Goal: Task Accomplishment & Management: Manage account settings

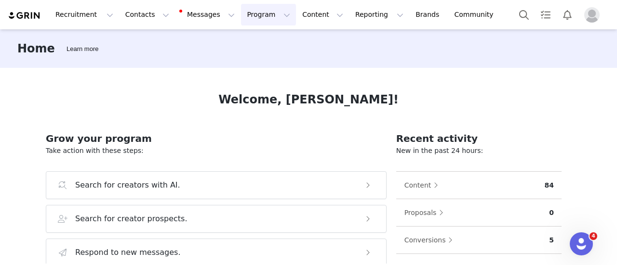
click at [241, 8] on button "Program Program" at bounding box center [268, 15] width 55 height 22
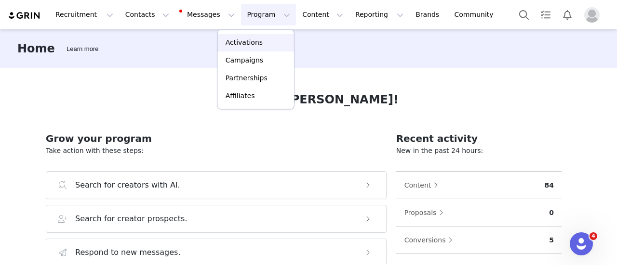
click at [236, 34] on link "Activations" at bounding box center [256, 43] width 76 height 18
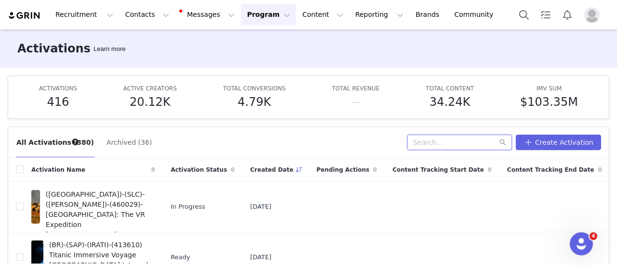
click at [455, 142] on input "text" at bounding box center [459, 142] width 105 height 15
type input "arte"
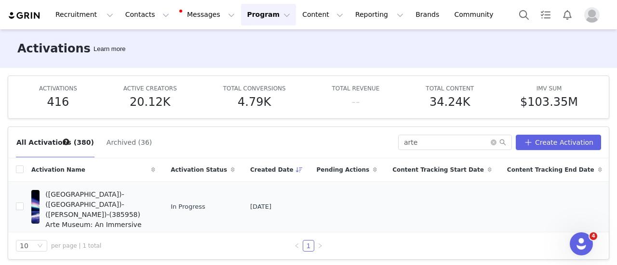
click at [114, 199] on span "([GEOGRAPHIC_DATA])-([GEOGRAPHIC_DATA])-([PERSON_NAME])-(385958) Arte Museum: A…" at bounding box center [97, 215] width 104 height 51
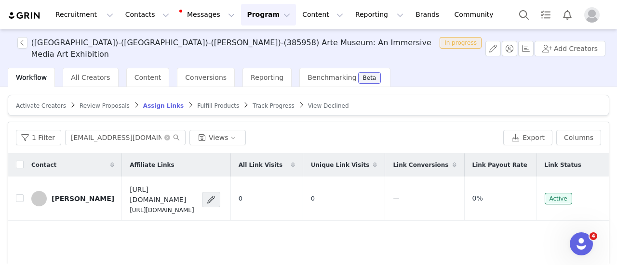
click at [39, 106] on span "Activate Creators" at bounding box center [41, 106] width 50 height 7
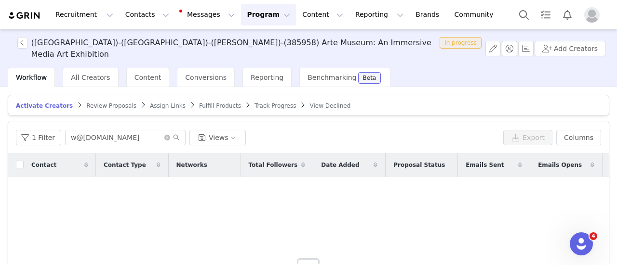
click at [245, 110] on article "Activate Creators Review Proposals Assign Links Fulfill Products Track Progress…" at bounding box center [308, 105] width 601 height 21
click at [254, 104] on span "Track Progress" at bounding box center [274, 106] width 41 height 7
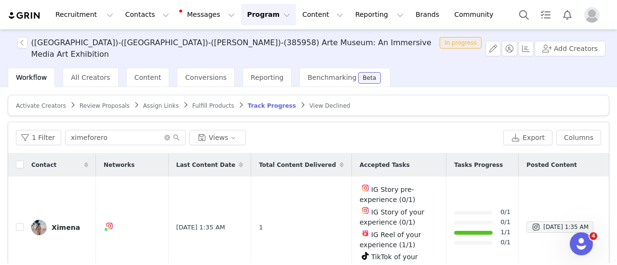
click at [160, 75] on div "Workflow All Creators Content Conversions Reporting Benchmarking Beta" at bounding box center [199, 77] width 382 height 19
click at [149, 75] on span "Content" at bounding box center [147, 78] width 27 height 8
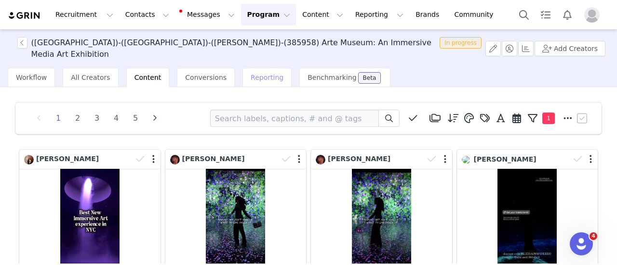
click at [258, 79] on span "Reporting" at bounding box center [266, 78] width 33 height 8
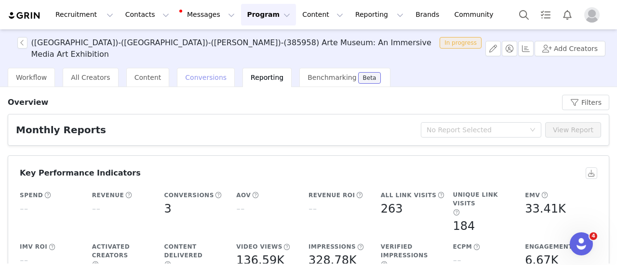
click at [190, 72] on div "Conversions" at bounding box center [206, 77] width 58 height 19
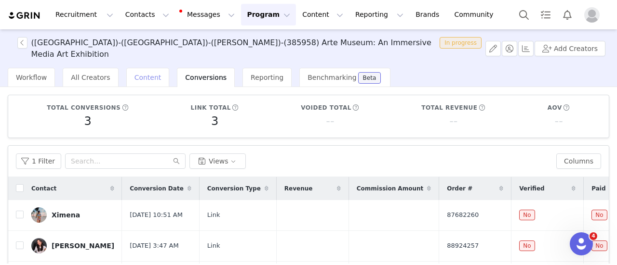
click at [126, 76] on div "Content" at bounding box center [147, 77] width 43 height 19
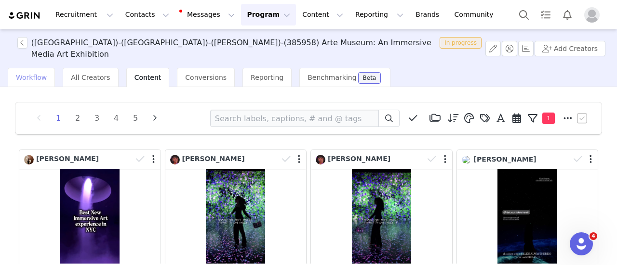
click at [33, 81] on span "Workflow" at bounding box center [31, 78] width 31 height 8
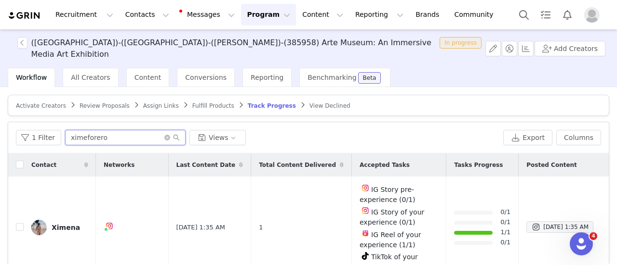
click at [115, 138] on input "ximeforero" at bounding box center [125, 137] width 120 height 15
paste input "thestemdiaries"
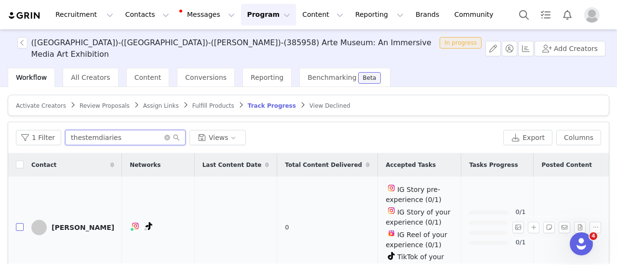
type input "thestemdiaries"
click at [16, 224] on input "checkbox" at bounding box center [20, 228] width 8 height 8
checkbox input "true"
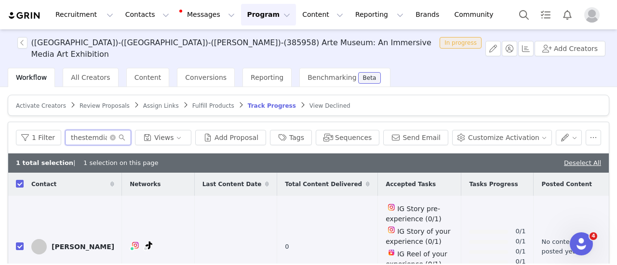
click at [102, 139] on input "thestemdiaries" at bounding box center [98, 137] width 66 height 15
paste input "strollerinthecity"
type input "strollerinthecity"
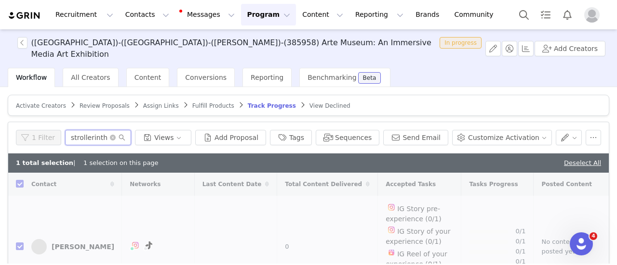
checkbox input "false"
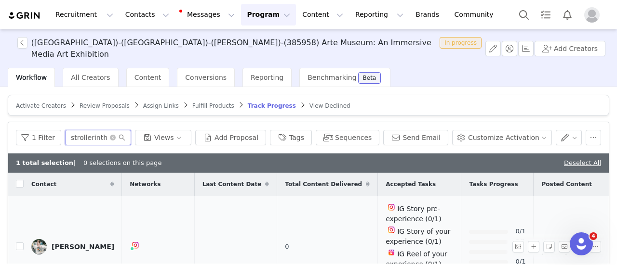
scroll to position [49, 0]
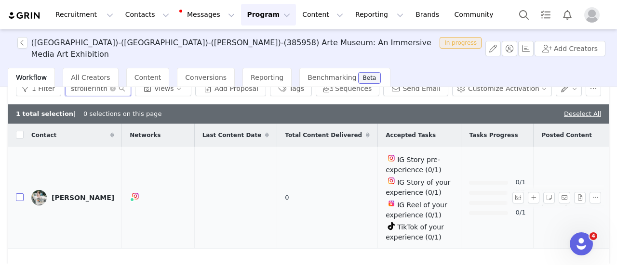
type input "strollerinthecity"
click at [18, 194] on input "checkbox" at bounding box center [20, 198] width 8 height 8
checkbox input "true"
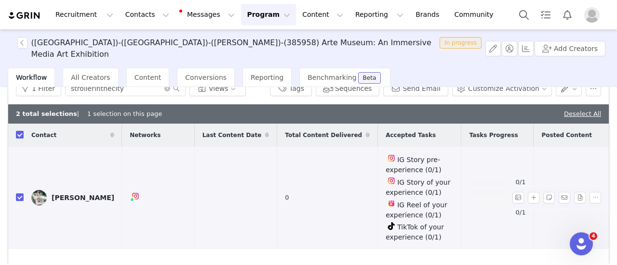
scroll to position [0, 0]
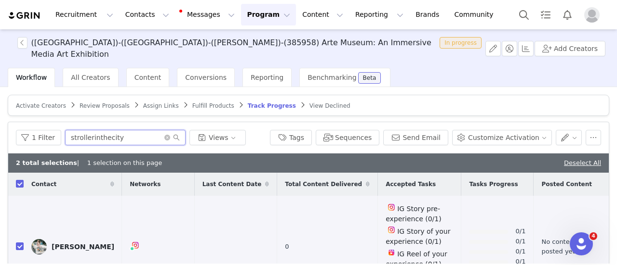
click at [107, 132] on input "strollerinthecity" at bounding box center [125, 137] width 120 height 15
paste input "thestemdiaries"
click at [107, 146] on div "1 Filter thestemdiaries Views Tags Sequences Send Email Customize Activation" at bounding box center [308, 137] width 600 height 31
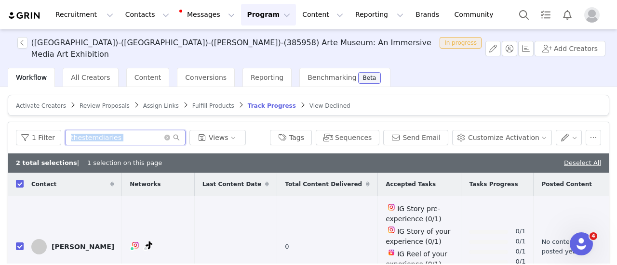
click at [104, 139] on input "thestemdiaries" at bounding box center [125, 137] width 120 height 15
paste input "megandaily"
type input "themegandaily"
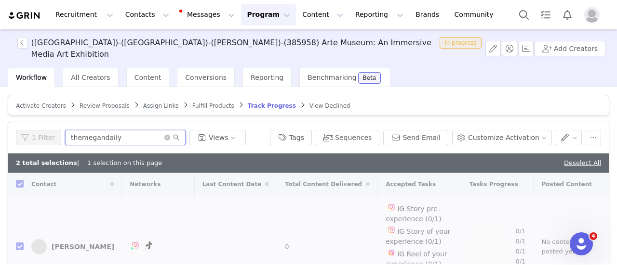
checkbox input "false"
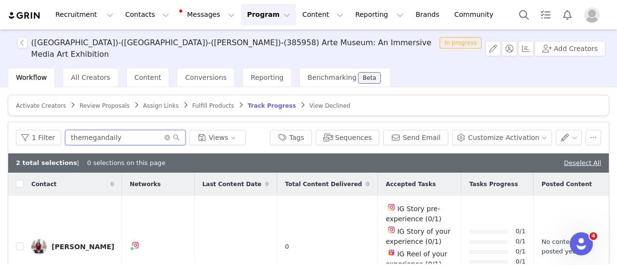
scroll to position [22, 0]
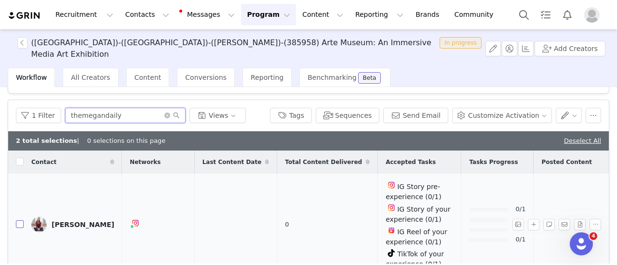
type input "themegandaily"
click at [16, 221] on input "checkbox" at bounding box center [20, 225] width 8 height 8
checkbox input "true"
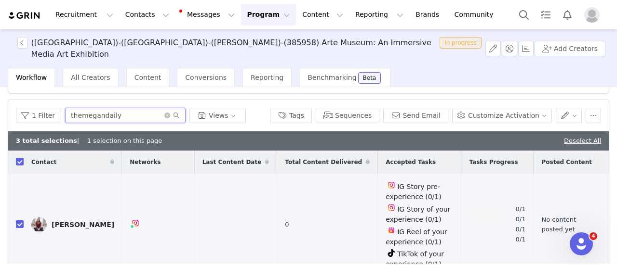
click at [73, 118] on input "themegandaily" at bounding box center [125, 115] width 120 height 15
paste input "egypt.sarai"
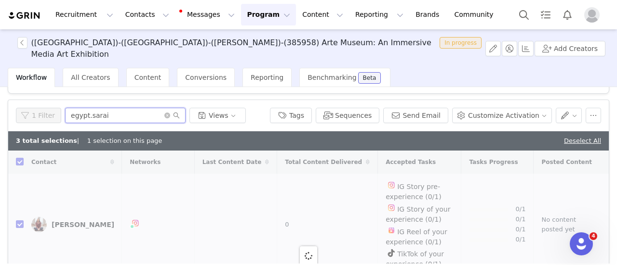
type input "egypt.sarai"
checkbox input "false"
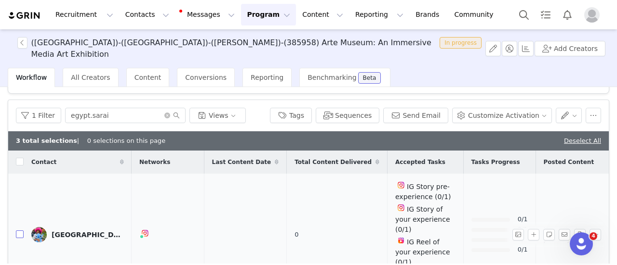
click at [20, 231] on input "checkbox" at bounding box center [20, 235] width 8 height 8
checkbox input "true"
click at [90, 111] on input "egypt.sarai" at bounding box center [125, 115] width 120 height 15
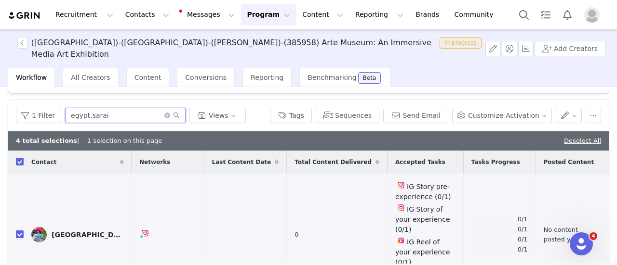
click at [90, 111] on input "egypt.sarai" at bounding box center [125, 115] width 120 height 15
paste input "christinamavronas"
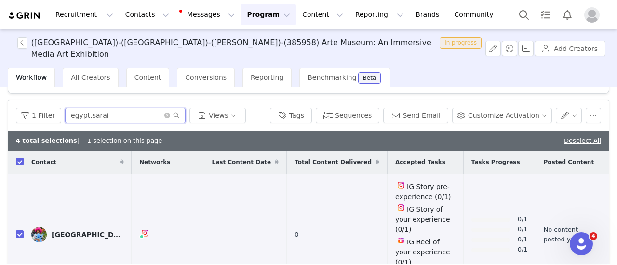
type input "christinamavronas"
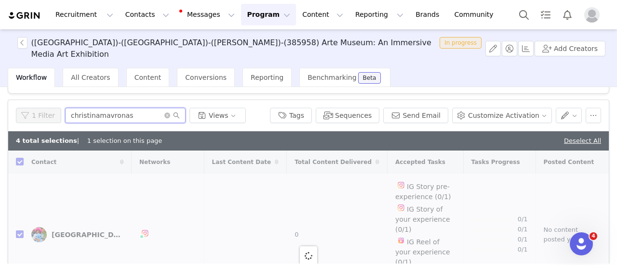
checkbox input "false"
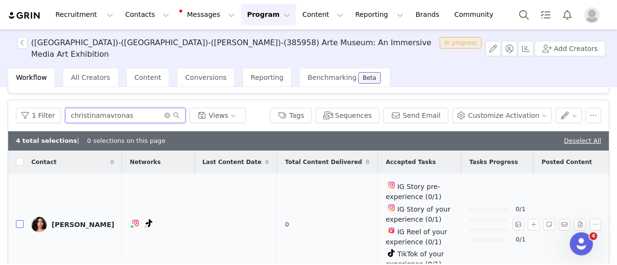
type input "christinamavronas"
click at [22, 224] on input "checkbox" at bounding box center [20, 225] width 8 height 8
checkbox input "true"
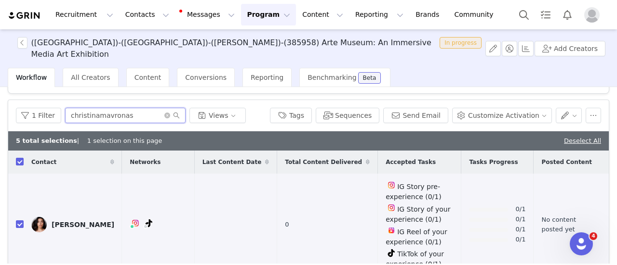
click at [96, 114] on input "christinamavronas" at bounding box center [125, 115] width 120 height 15
paste input "thebuzzedfoodie"
type input "thebuzzedfoodie"
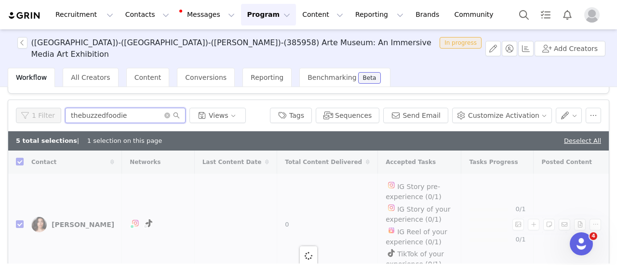
checkbox input "false"
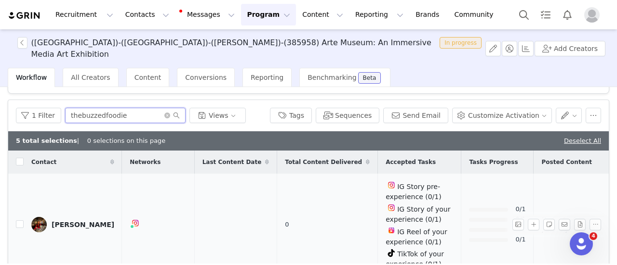
type input "thebuzzedfoodie"
click at [14, 211] on td at bounding box center [15, 225] width 15 height 102
click at [17, 221] on input "checkbox" at bounding box center [20, 225] width 8 height 8
checkbox input "true"
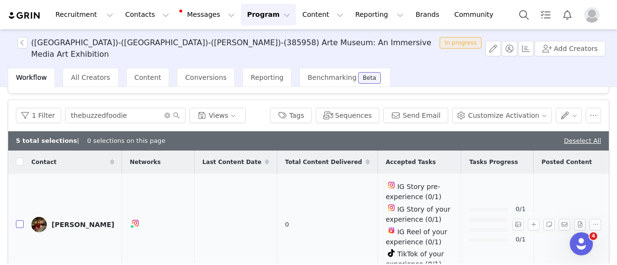
checkbox input "true"
click at [92, 114] on input "thebuzzedfoodie" at bounding box center [125, 115] width 120 height 15
paste input "raysa_explore_nyc"
type input "raysa_explore_nyc"
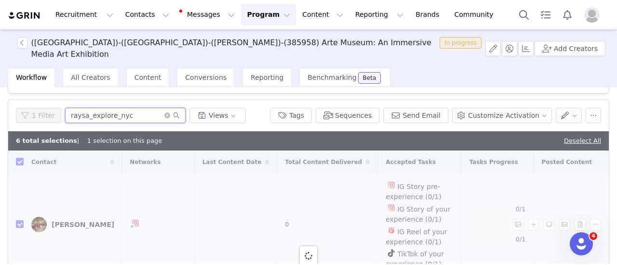
checkbox input "false"
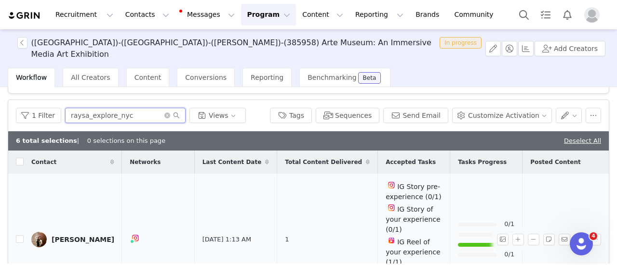
type input "raysa_explore_nyc"
click at [15, 230] on td at bounding box center [15, 240] width 15 height 132
click at [86, 116] on input "raysa_explore_nyc" at bounding box center [125, 115] width 120 height 15
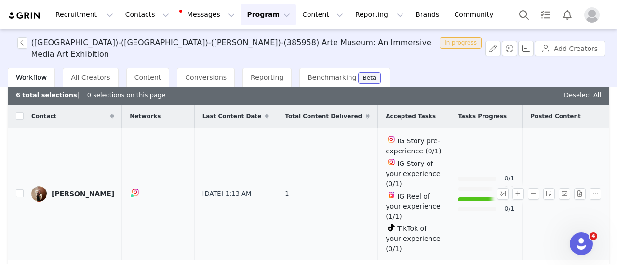
scroll to position [45, 0]
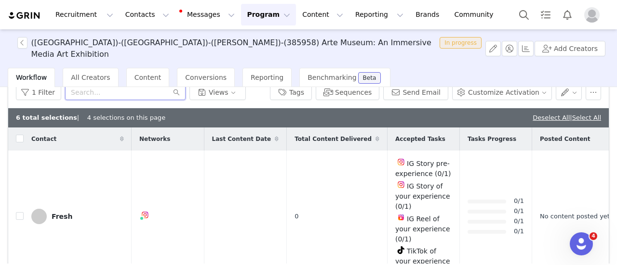
paste input "peraltaprjct"
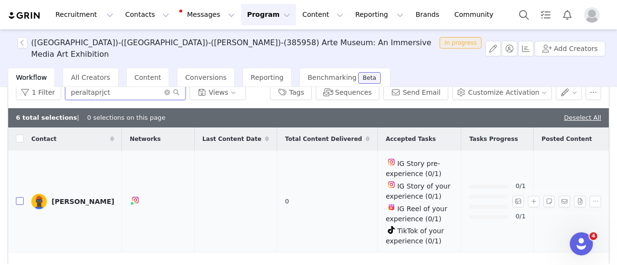
type input "peraltaprjct"
click at [17, 197] on input "checkbox" at bounding box center [20, 201] width 8 height 8
checkbox input "true"
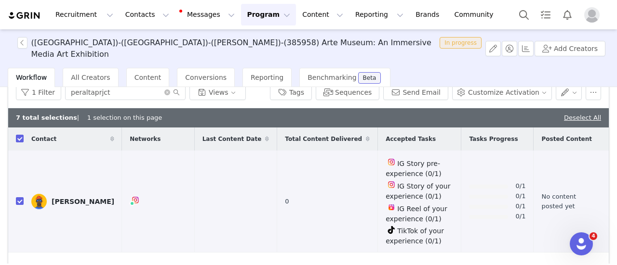
scroll to position [0, 0]
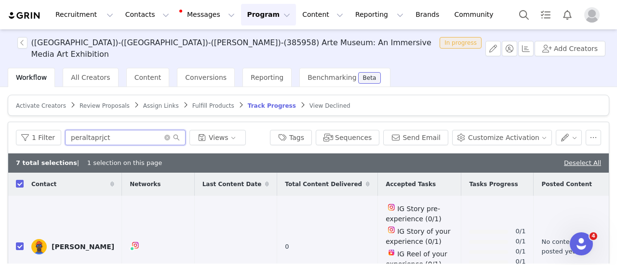
click at [91, 137] on input "peraltaprjct" at bounding box center [125, 137] width 120 height 15
paste input "[EMAIL_ADDRESS][DOMAIN_NAME]"
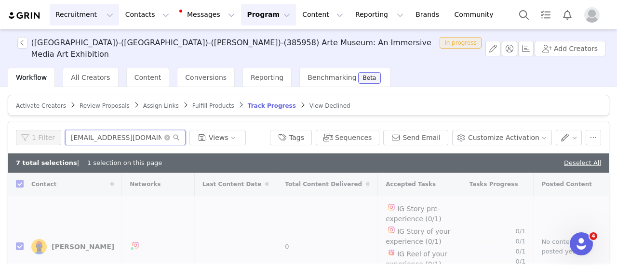
type input "[EMAIL_ADDRESS][DOMAIN_NAME]"
checkbox input "false"
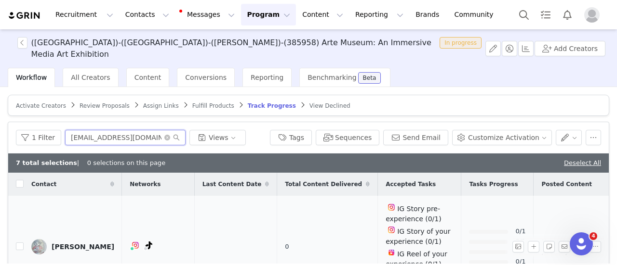
scroll to position [29, 0]
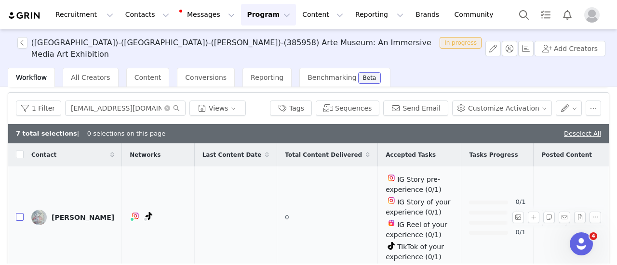
click at [18, 213] on input "checkbox" at bounding box center [20, 217] width 8 height 8
checkbox input "true"
click at [99, 106] on input "[EMAIL_ADDRESS][DOMAIN_NAME]" at bounding box center [125, 108] width 120 height 15
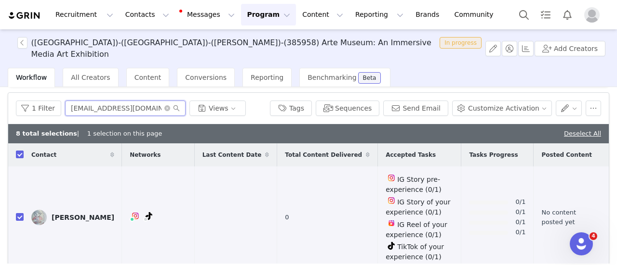
click at [99, 106] on input "[EMAIL_ADDRESS][DOMAIN_NAME]" at bounding box center [125, 108] width 120 height 15
paste input "janeaugust"
type input "janeaugust"
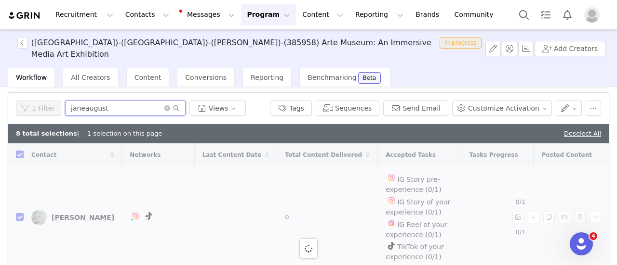
checkbox input "false"
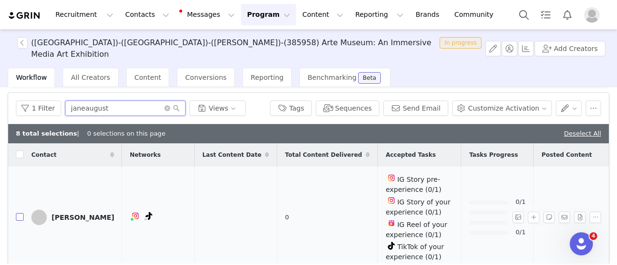
type input "janeaugust"
click at [18, 213] on input "checkbox" at bounding box center [20, 217] width 8 height 8
checkbox input "true"
click at [20, 213] on input "checkbox" at bounding box center [20, 217] width 8 height 8
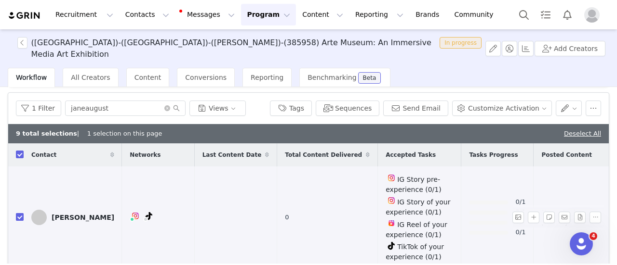
checkbox input "false"
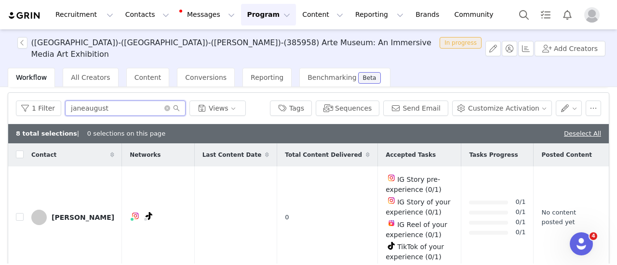
click at [110, 106] on input "janeaugust" at bounding box center [125, 108] width 120 height 15
paste input "chenm.lets.ea"
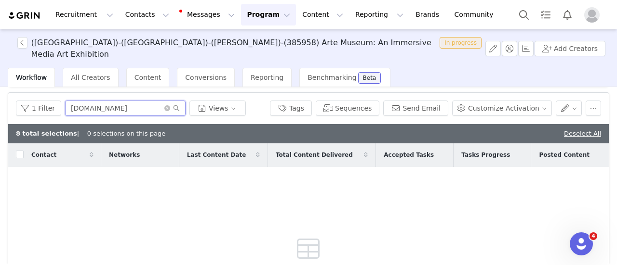
click at [67, 105] on input "[DOMAIN_NAME]" at bounding box center [125, 108] width 120 height 15
type input "[DOMAIN_NAME]"
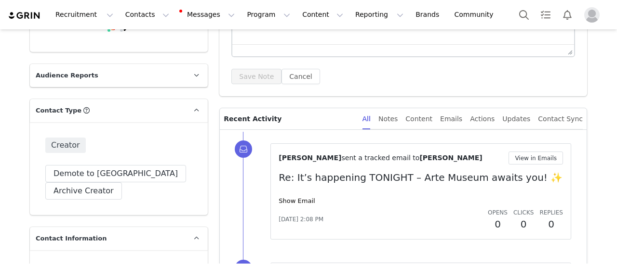
scroll to position [411, 0]
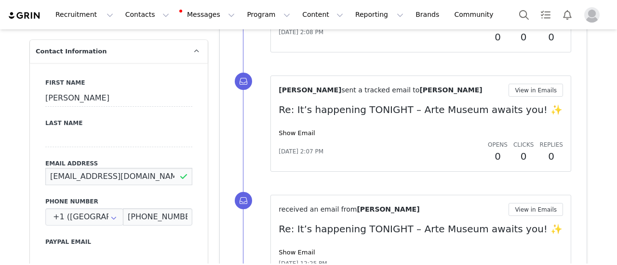
click at [104, 176] on input "[EMAIL_ADDRESS][DOMAIN_NAME]" at bounding box center [118, 176] width 147 height 17
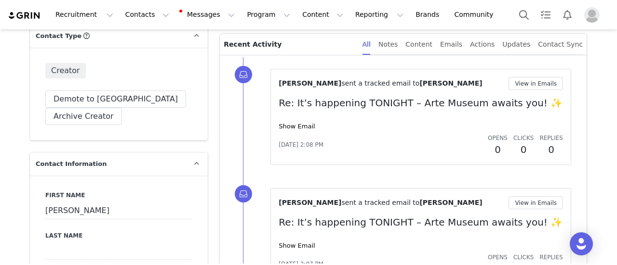
click at [298, 120] on div "Marta Barroso sent a tracked email to Shirley View in Emails Re: It’s happening…" at bounding box center [420, 117] width 284 height 80
click at [287, 124] on link "Show Email" at bounding box center [296, 126] width 36 height 7
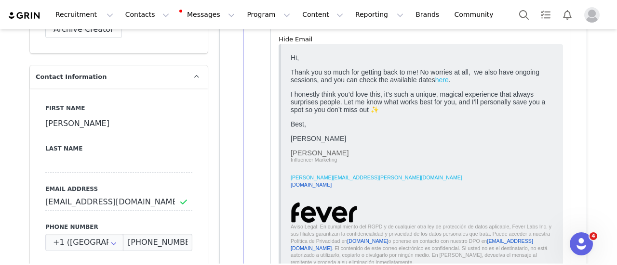
scroll to position [382, 0]
